Goal: Task Accomplishment & Management: Use online tool/utility

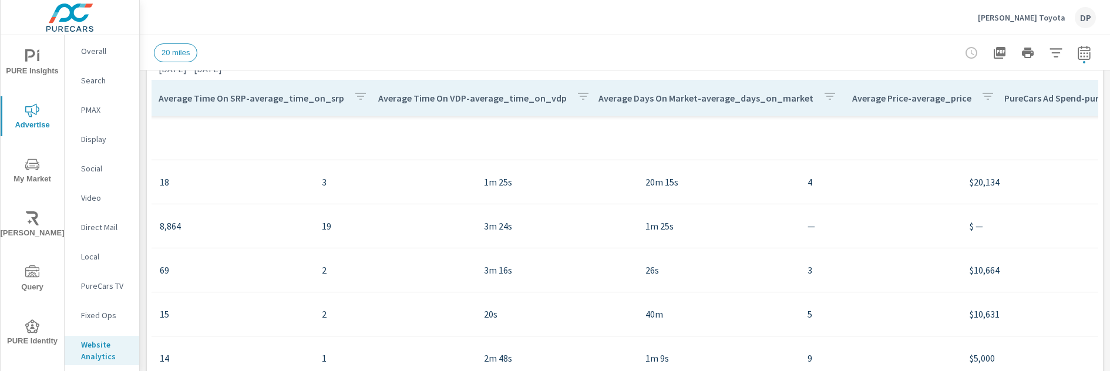
scroll to position [0, 2519]
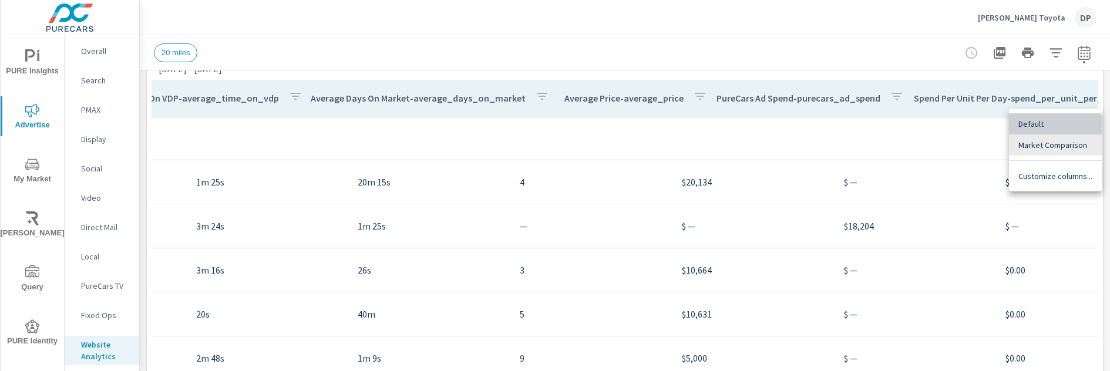
click at [1041, 128] on span "Default" at bounding box center [1056, 124] width 74 height 12
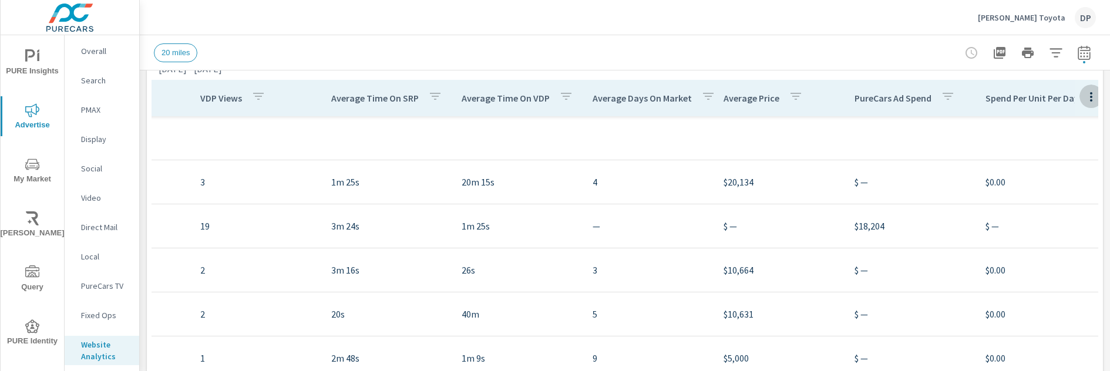
click at [1084, 92] on icon "button" at bounding box center [1091, 97] width 14 height 14
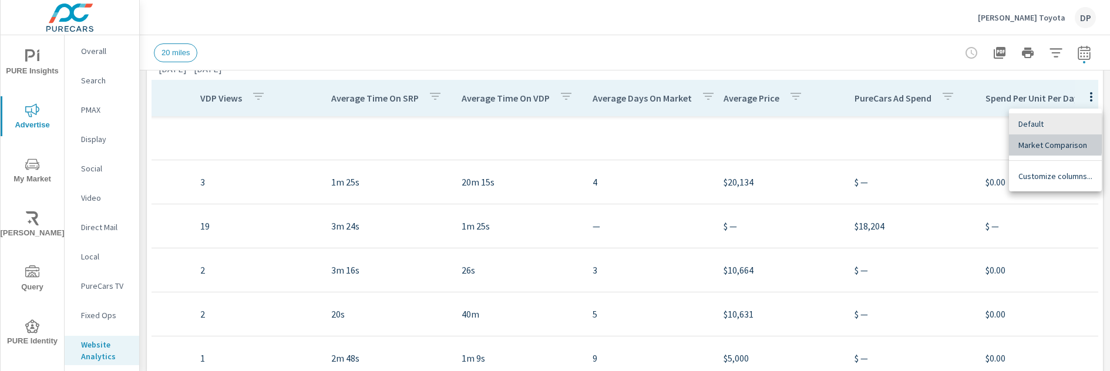
click at [1030, 144] on span "Market Comparison" at bounding box center [1056, 145] width 74 height 12
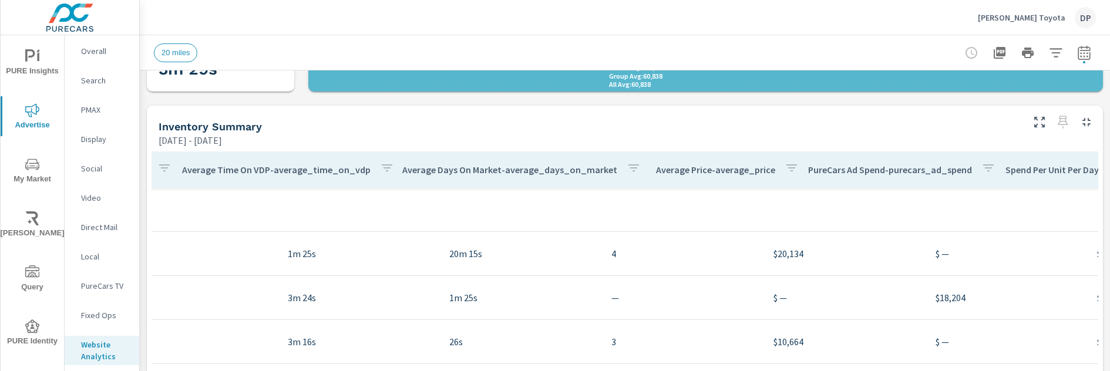
scroll to position [0, 2519]
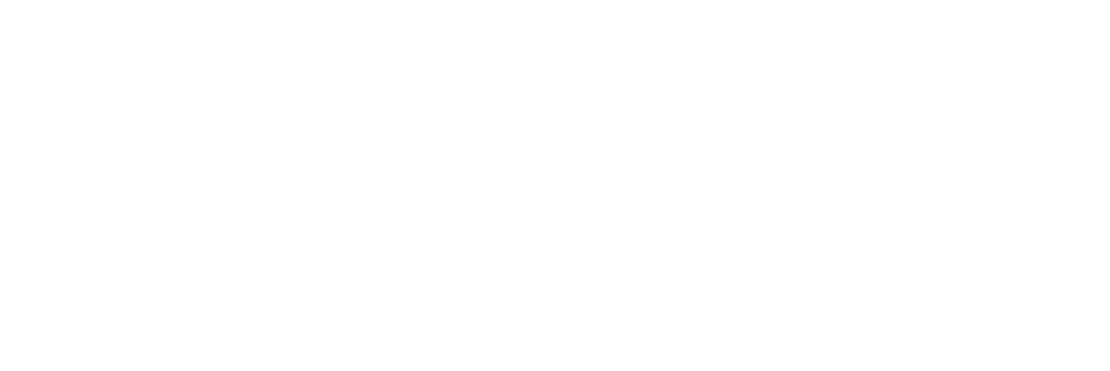
click at [372, 0] on html at bounding box center [555, 0] width 1110 height 0
click at [407, 0] on html at bounding box center [555, 0] width 1110 height 0
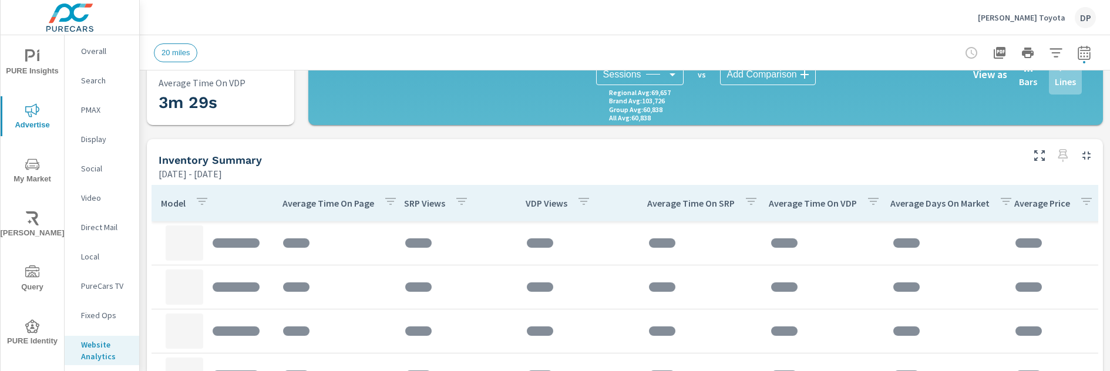
scroll to position [324, 0]
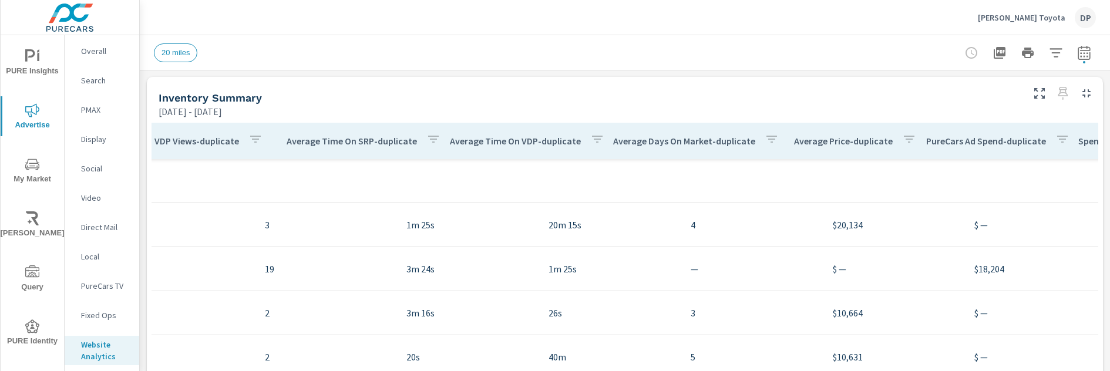
scroll to position [0, 2101]
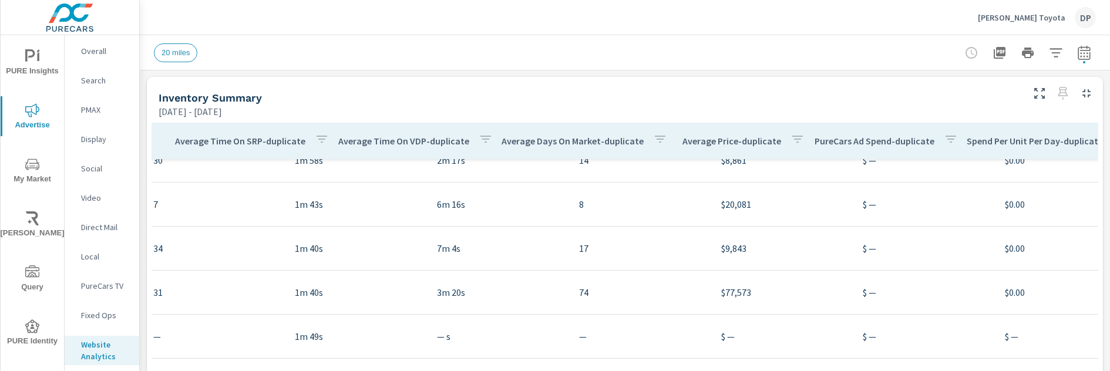
scroll to position [0, 2101]
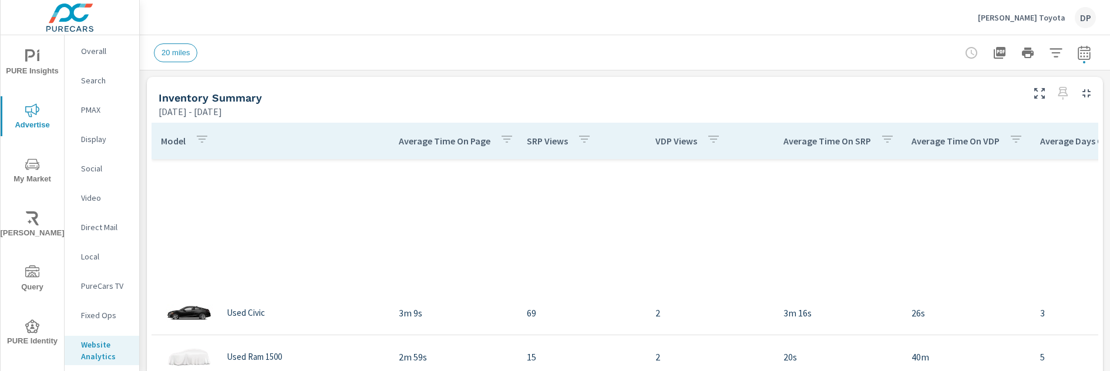
scroll to position [352, 0]
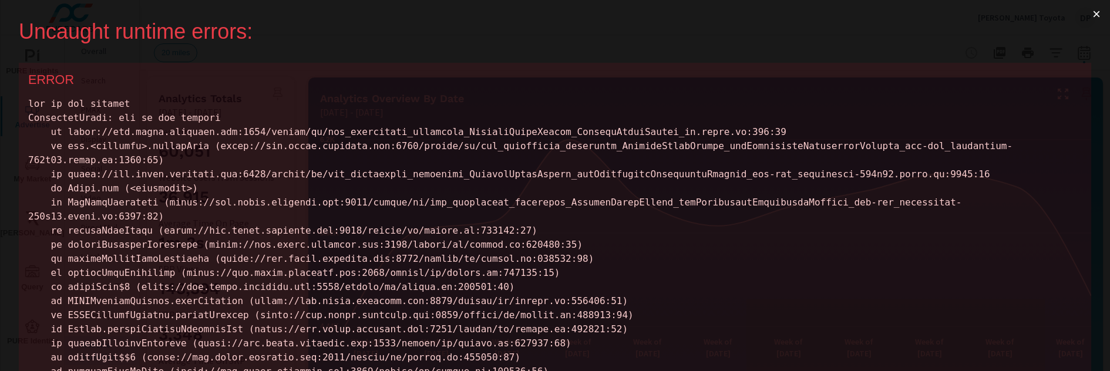
click at [1097, 11] on button "×" at bounding box center [1096, 14] width 27 height 28
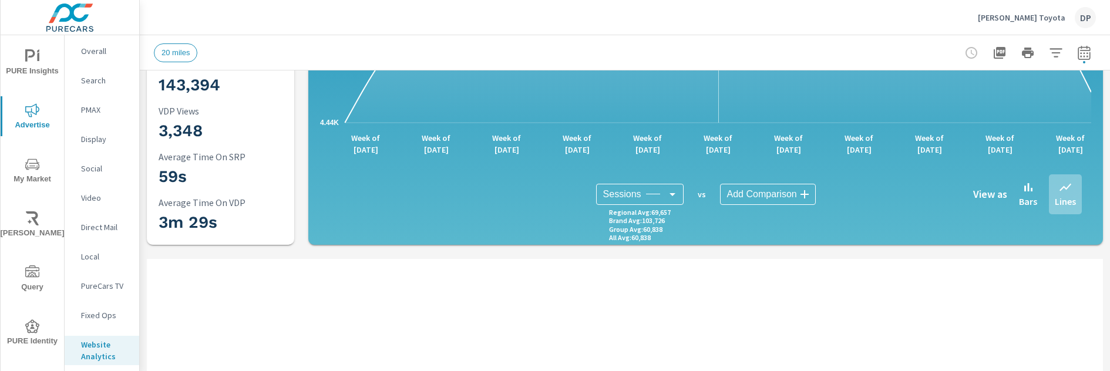
scroll to position [469, 0]
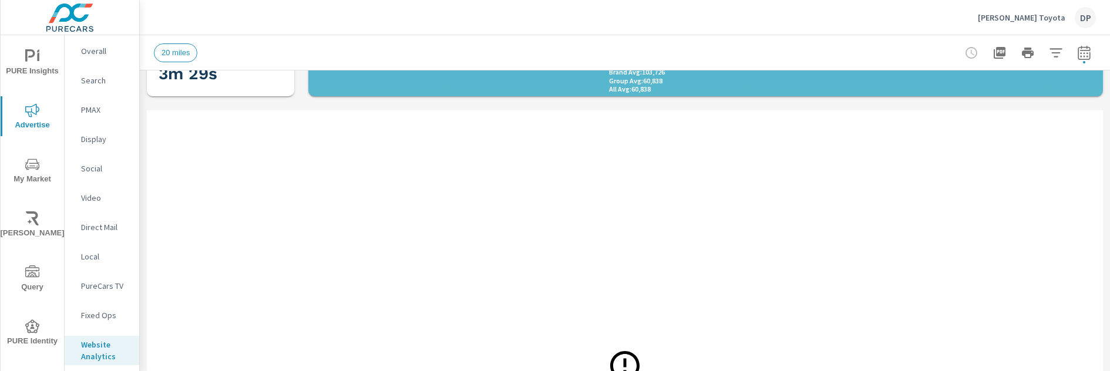
scroll to position [414, 0]
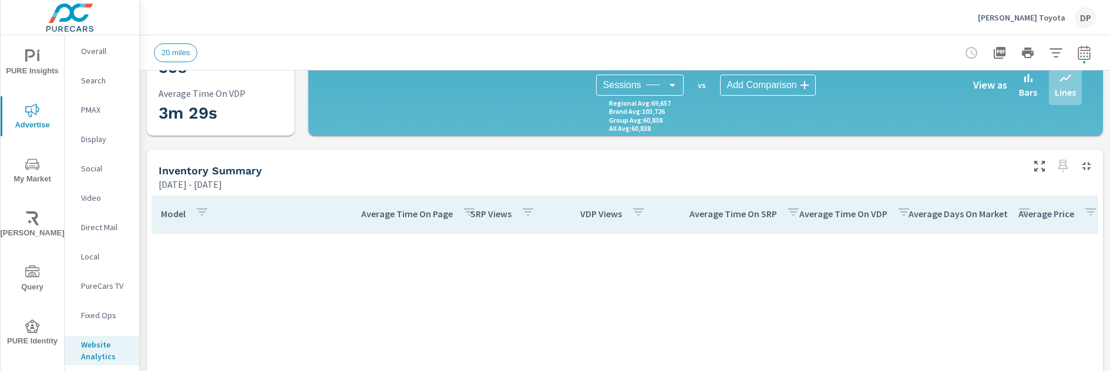
scroll to position [352, 0]
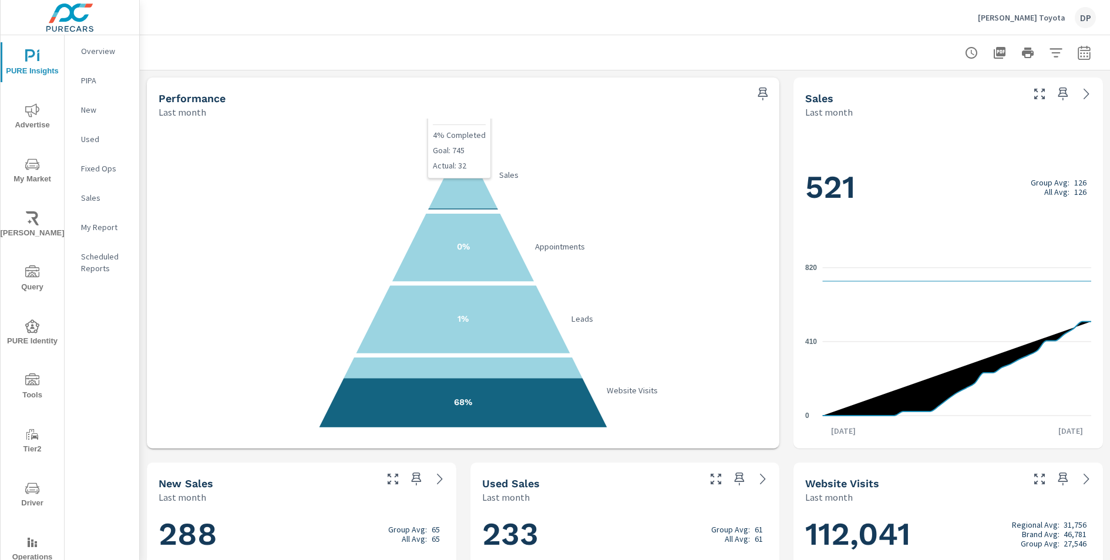
click at [1097, 52] on div at bounding box center [625, 52] width 970 height 35
click at [1096, 52] on div at bounding box center [625, 52] width 970 height 35
click at [1089, 52] on icon "button" at bounding box center [1084, 52] width 12 height 14
select select "Last month"
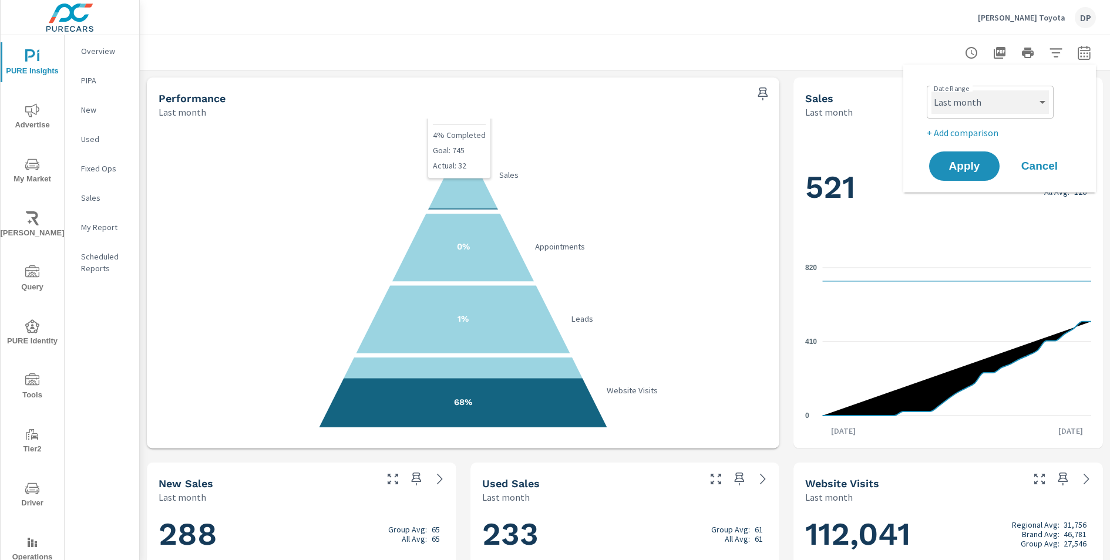
click at [998, 111] on select "Custom Yesterday Last week Last 7 days Last 14 days Last 30 days Last 45 days L…" at bounding box center [990, 101] width 117 height 23
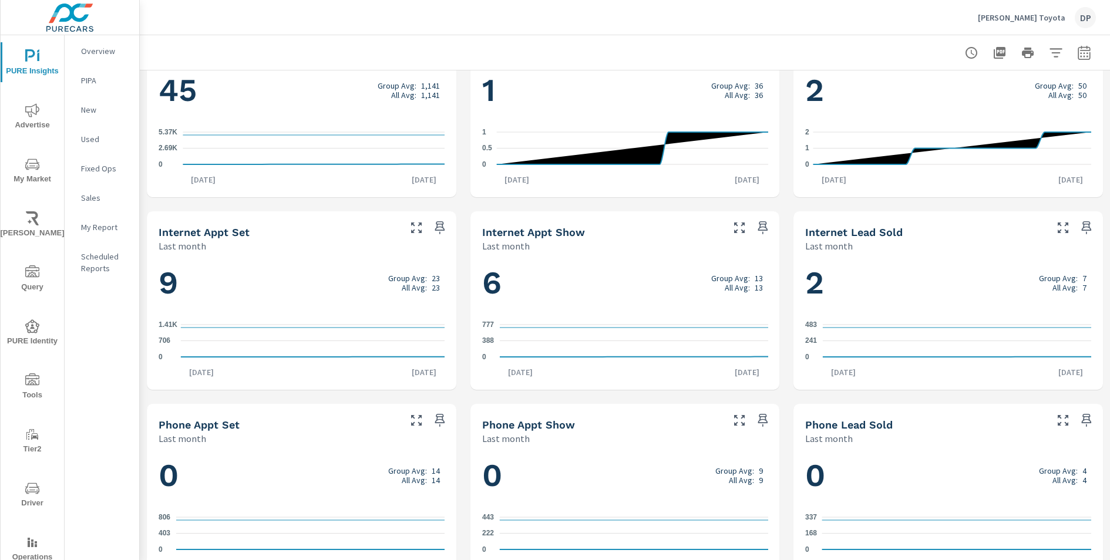
scroll to position [636, 0]
